Goal: Transaction & Acquisition: Purchase product/service

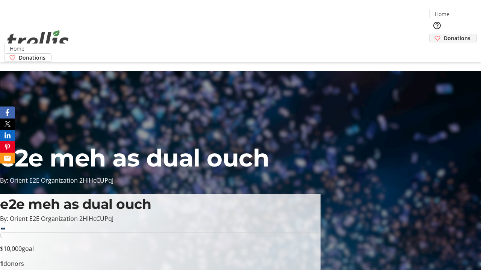
click at [443, 34] on span "Donations" at bounding box center [456, 38] width 27 height 8
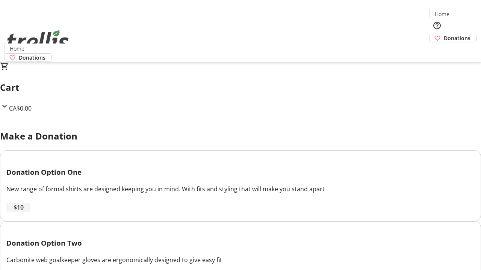
click at [24, 212] on span "$10" at bounding box center [19, 207] width 10 height 9
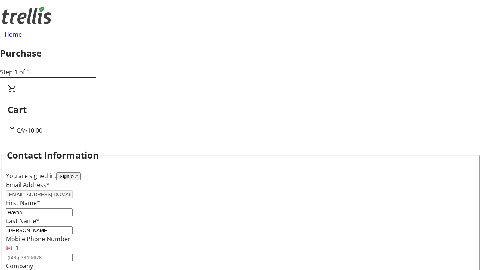
select select "CA"
type input "[STREET_ADDRESS][PERSON_NAME]"
type input "Kelowna"
select select "BC"
type input "Kelowna"
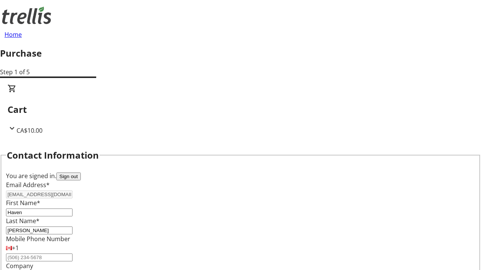
type input "V1Y 0C2"
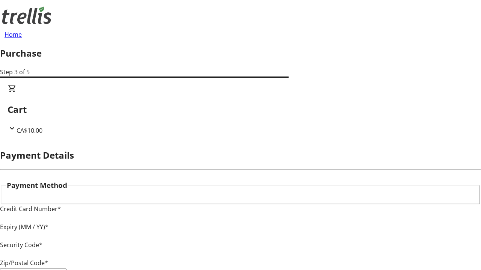
type input "V1Y 0C2"
